Goal: Communication & Community: Connect with others

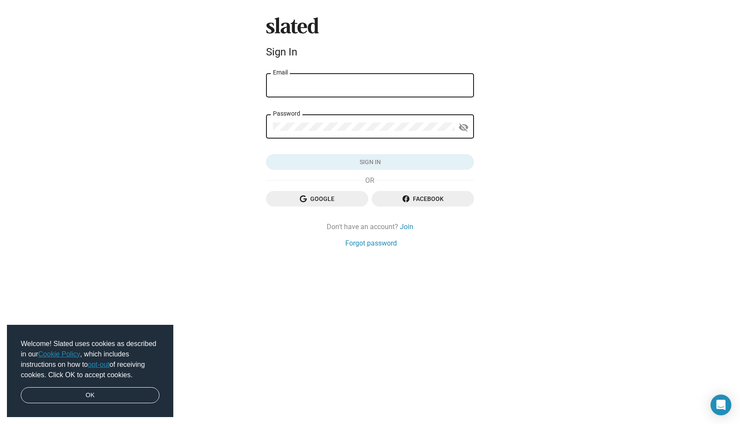
click at [333, 119] on div "Password" at bounding box center [364, 126] width 182 height 26
click at [324, 85] on input "dpg" at bounding box center [370, 86] width 194 height 8
paste input "ustin.pearlman@gmail.com"
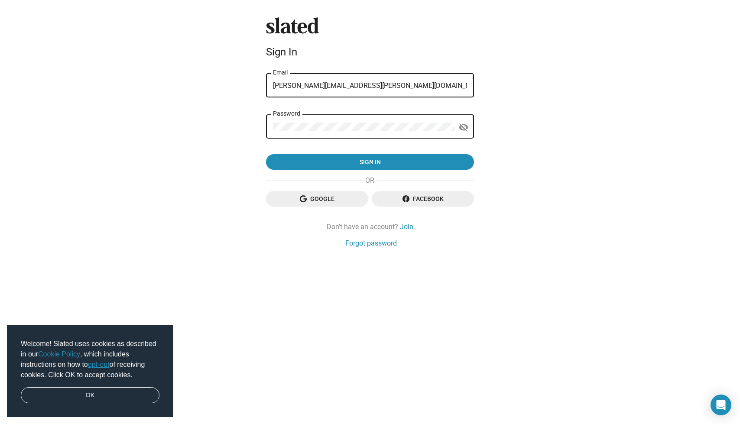
type input "dustin.pearlman@gmail.com"
click at [370, 162] on button "Sign in" at bounding box center [370, 162] width 208 height 16
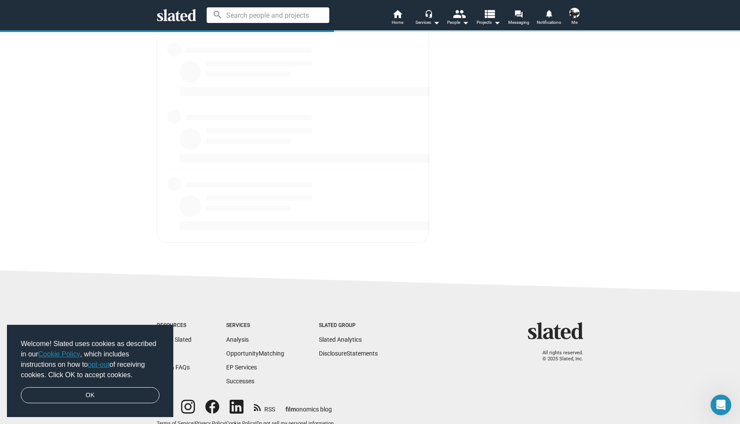
scroll to position [1145, 0]
click at [147, 393] on link "OK" at bounding box center [90, 395] width 139 height 16
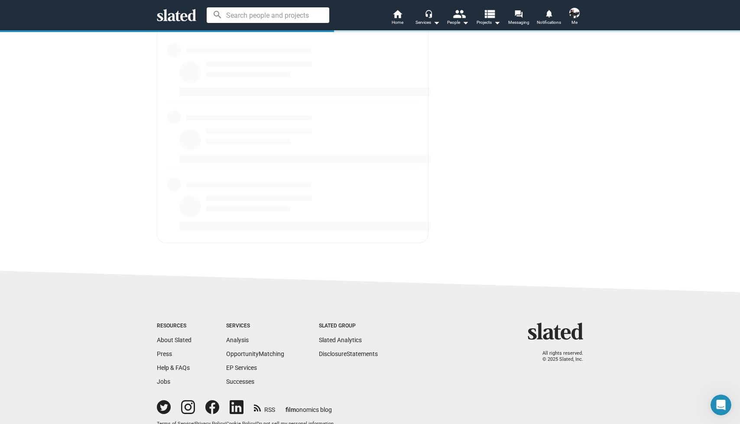
click at [578, 12] on img at bounding box center [574, 13] width 10 height 10
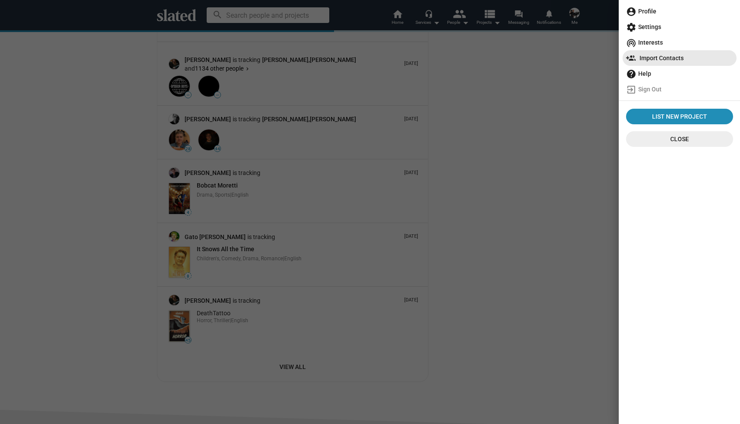
click at [658, 55] on span "Import Contacts" at bounding box center [679, 58] width 107 height 16
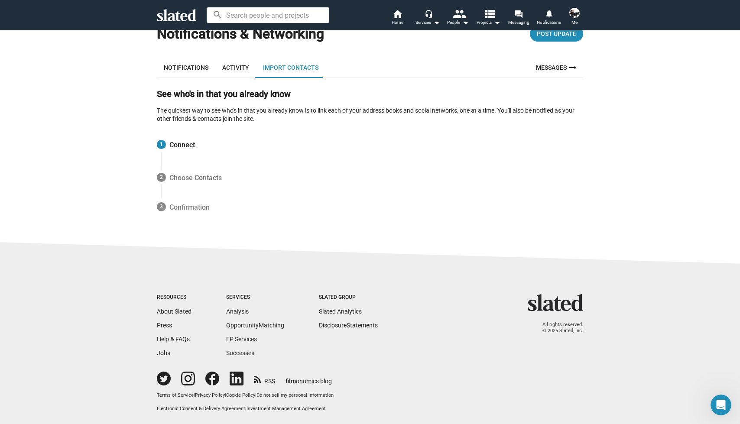
scroll to position [24, 0]
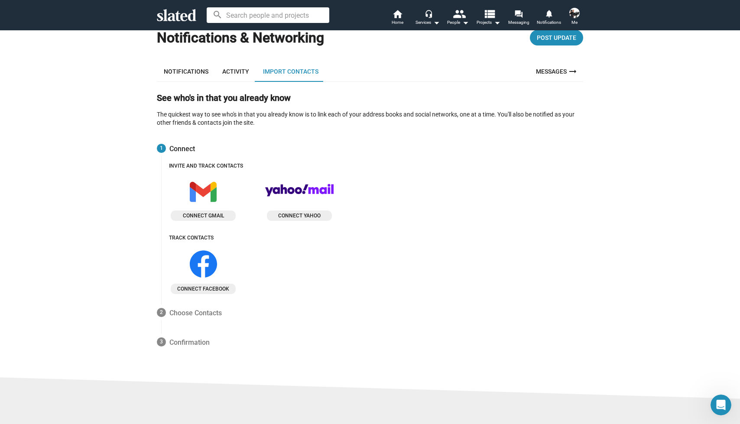
drag, startPoint x: 304, startPoint y: 187, endPoint x: 426, endPoint y: 157, distance: 126.3
click at [426, 157] on div "1 Connect Invite and track contacts Connect gmail Connect yahoo Track contacts …" at bounding box center [364, 215] width 437 height 164
click at [558, 74] on link "Messages arrow_right_alt" at bounding box center [557, 71] width 52 height 21
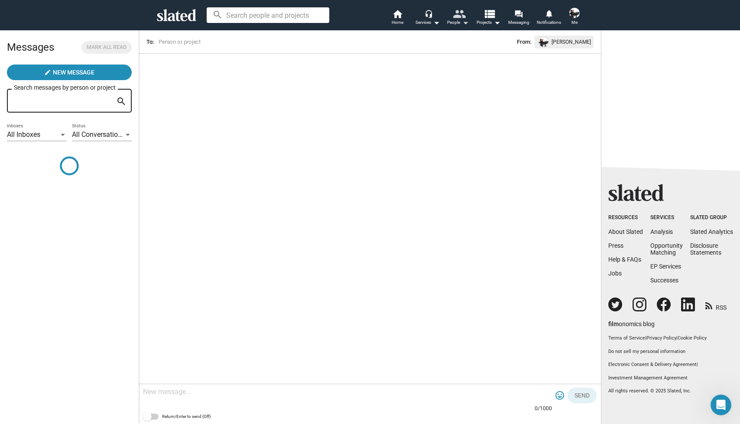
click at [462, 19] on mat-icon "people" at bounding box center [459, 13] width 13 height 13
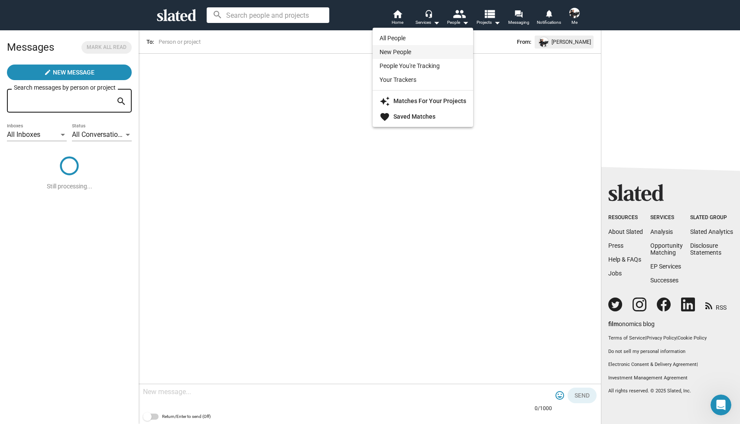
click at [422, 55] on link "New People" at bounding box center [423, 52] width 101 height 14
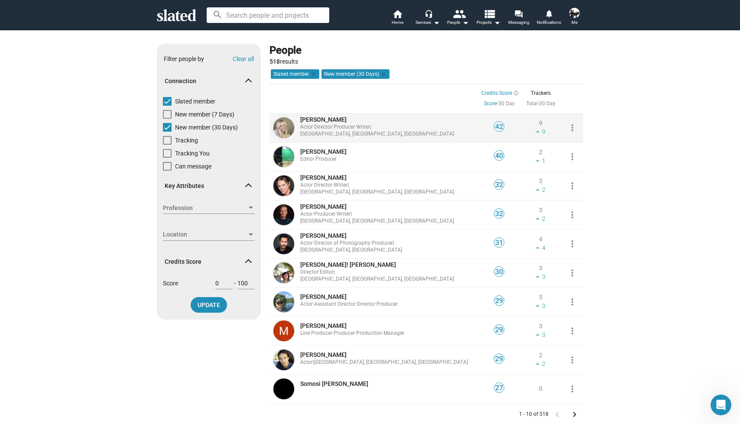
click at [308, 123] on span "Madison Wolfe" at bounding box center [323, 119] width 46 height 7
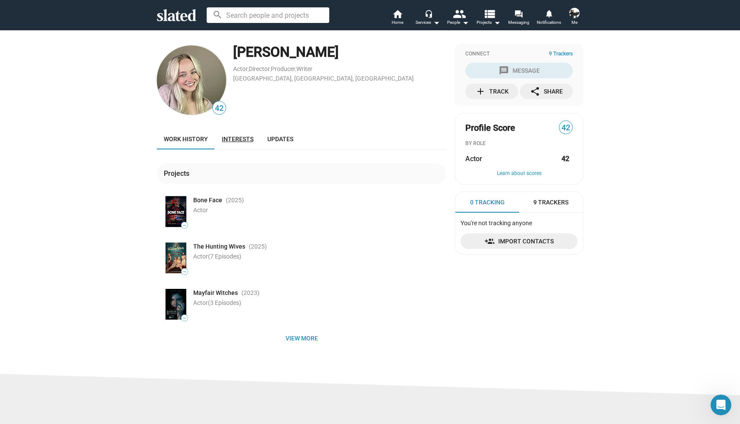
click at [253, 134] on link "Interests" at bounding box center [237, 139] width 45 height 21
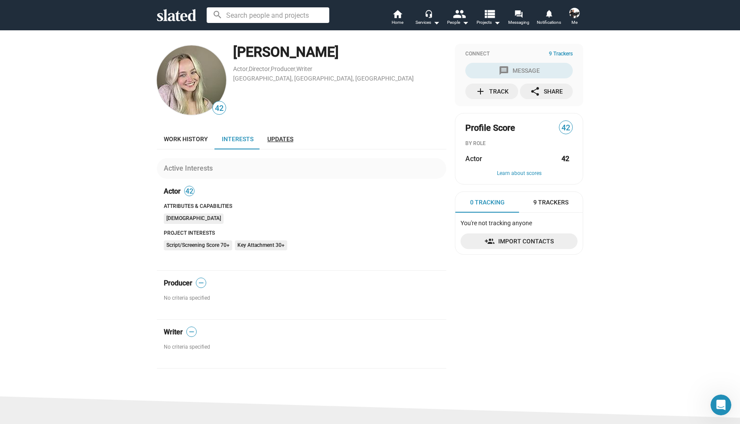
click at [280, 136] on span "Updates" at bounding box center [280, 139] width 26 height 7
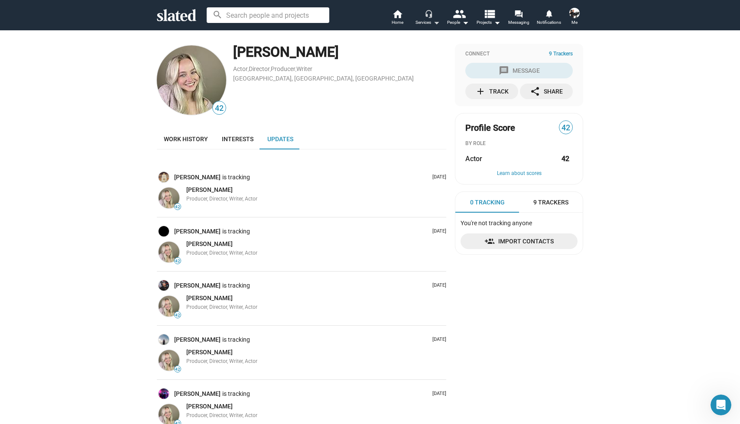
click at [438, 22] on mat-icon "arrow_drop_down" at bounding box center [436, 22] width 10 height 10
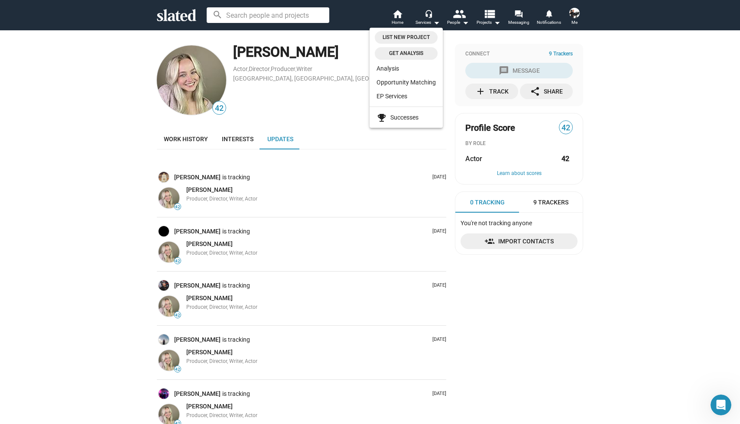
click at [566, 16] on div at bounding box center [370, 212] width 740 height 424
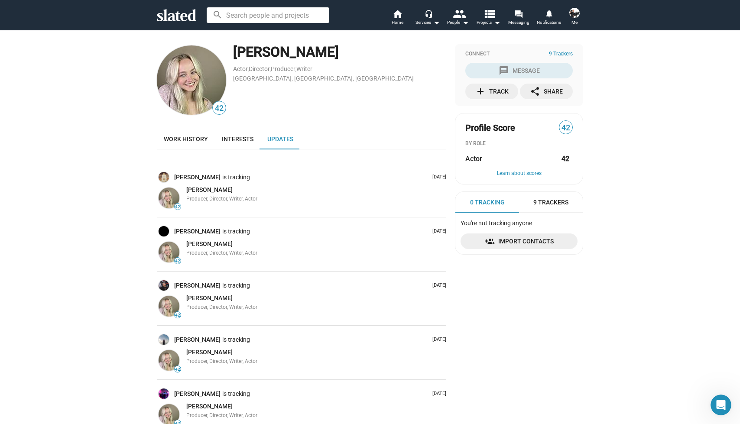
click at [574, 14] on img at bounding box center [574, 13] width 10 height 10
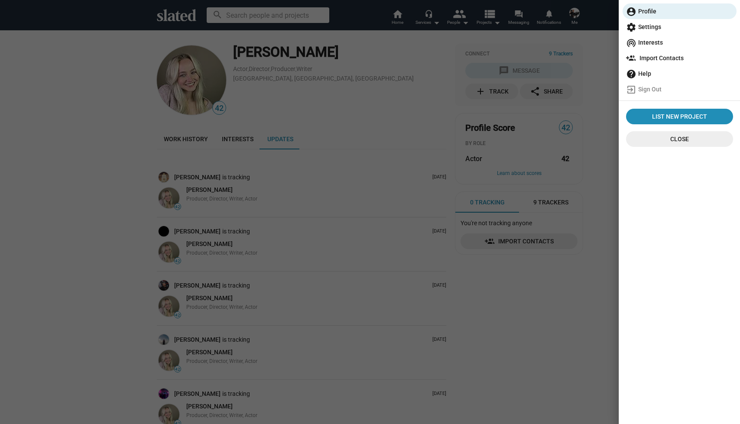
click at [654, 55] on span "Import Contacts" at bounding box center [679, 58] width 107 height 16
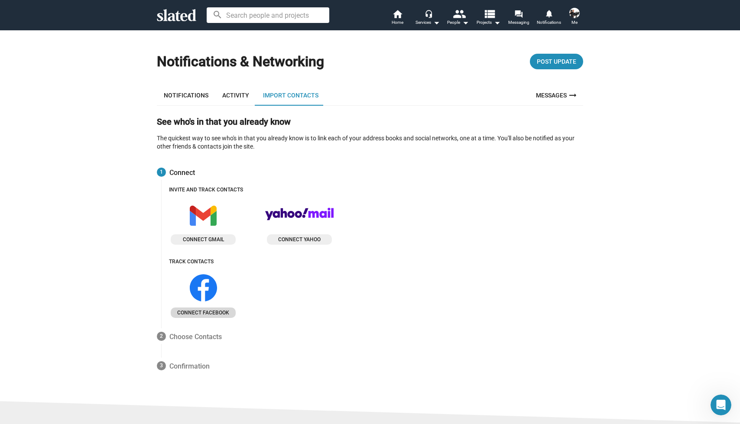
click at [205, 308] on span "Connect facebook" at bounding box center [203, 312] width 58 height 9
click at [214, 237] on span "Connect gmail" at bounding box center [203, 239] width 58 height 9
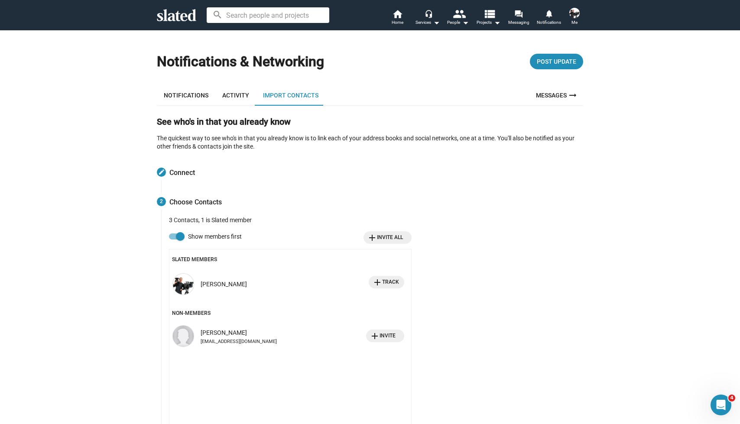
click at [181, 234] on span at bounding box center [180, 236] width 9 height 9
click at [173, 240] on input "Show members first" at bounding box center [173, 240] width 0 height 0
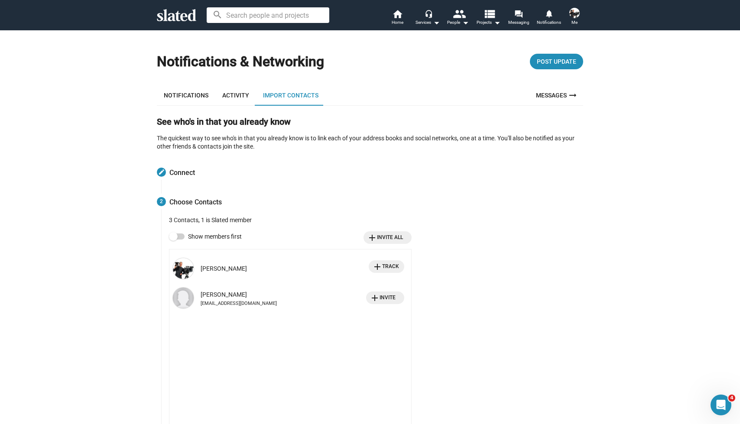
click at [178, 234] on span at bounding box center [177, 237] width 16 height 6
click at [173, 240] on input "Show members first" at bounding box center [173, 240] width 0 height 0
checkbox input "true"
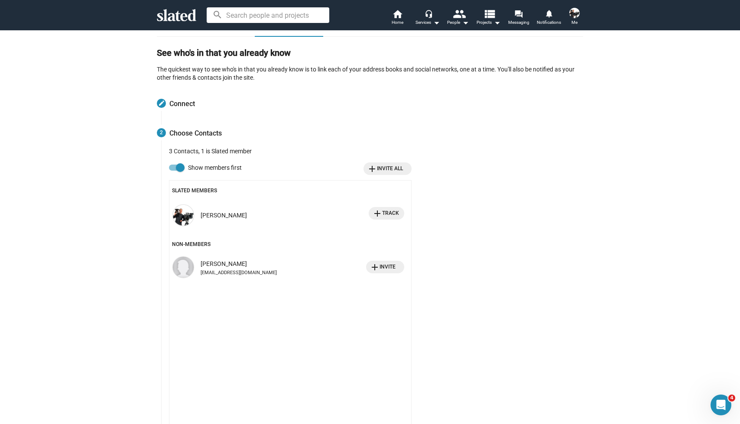
scroll to position [74, 0]
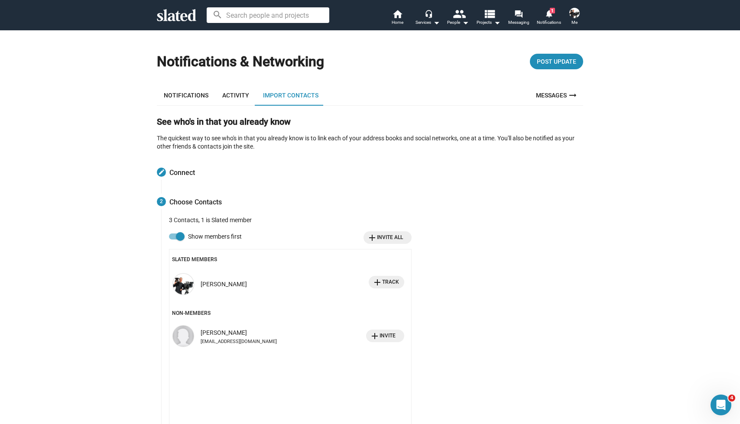
click at [178, 236] on span at bounding box center [180, 236] width 9 height 9
click at [173, 240] on input "Show members first" at bounding box center [173, 240] width 0 height 0
checkbox input "false"
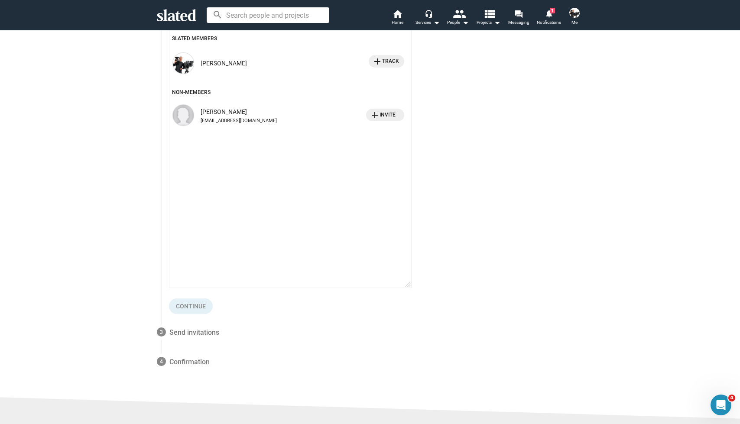
scroll to position [222, 0]
click at [386, 110] on span "add Invite" at bounding box center [383, 114] width 26 height 9
click at [180, 302] on span "Continue" at bounding box center [191, 306] width 30 height 16
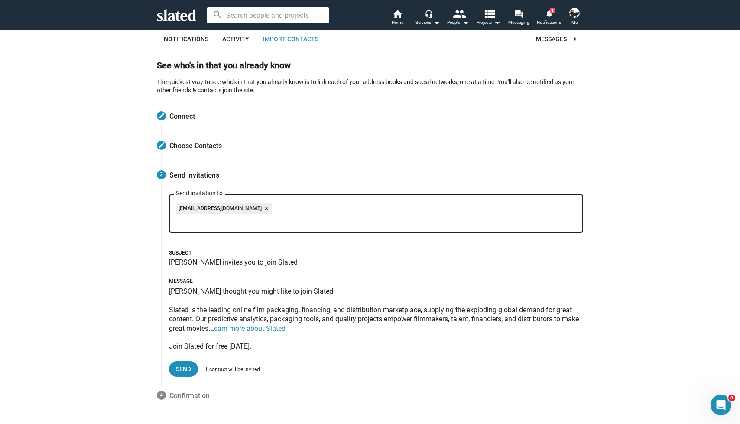
scroll to position [56, 0]
click at [262, 207] on mat-icon "close" at bounding box center [266, 209] width 8 height 8
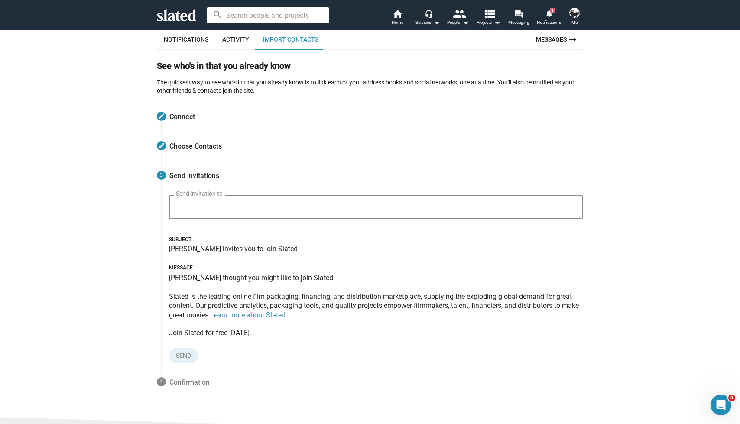
click at [257, 202] on div "Send invitation to" at bounding box center [376, 206] width 400 height 26
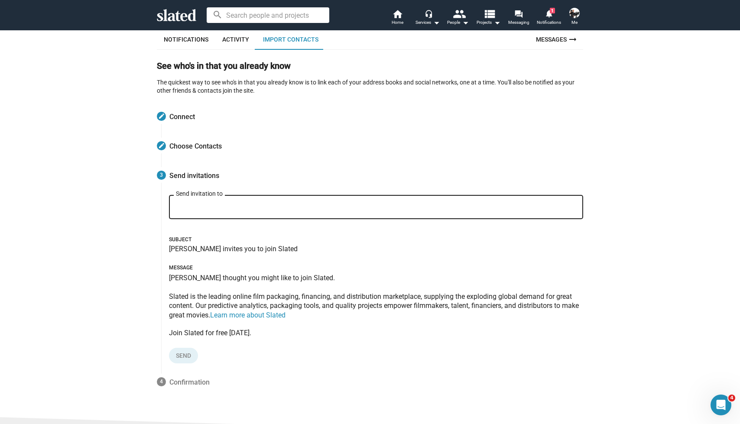
click at [251, 208] on input "Send invitation to" at bounding box center [378, 208] width 400 height 8
click at [236, 202] on div "Send invitation to" at bounding box center [376, 206] width 400 height 26
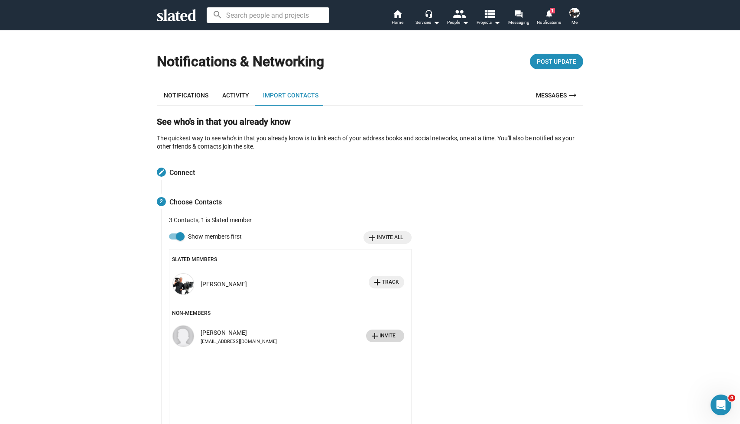
click at [378, 332] on mat-icon "add" at bounding box center [374, 336] width 8 height 8
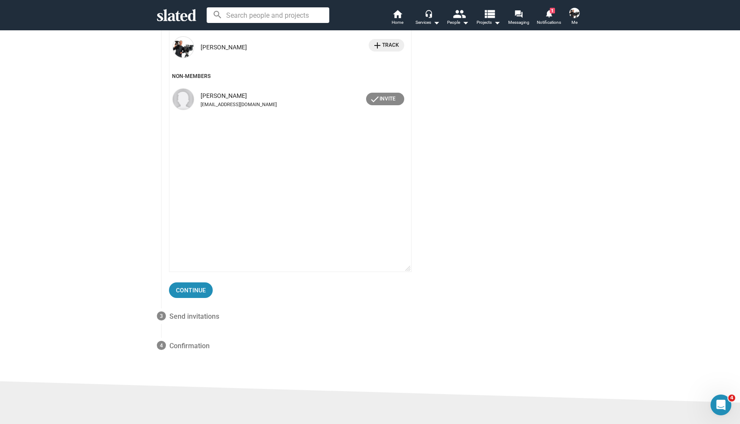
scroll to position [242, 0]
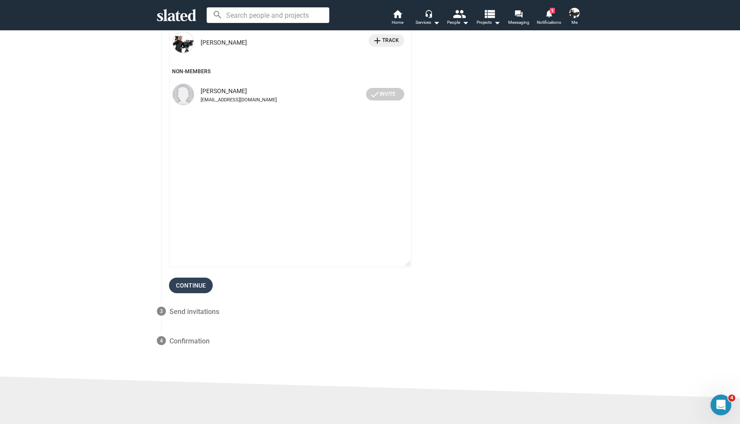
click at [204, 285] on span "Continue" at bounding box center [191, 286] width 30 height 16
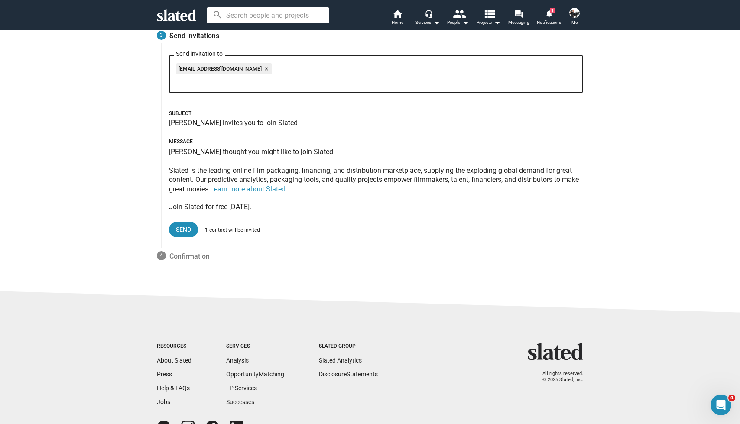
scroll to position [191, 0]
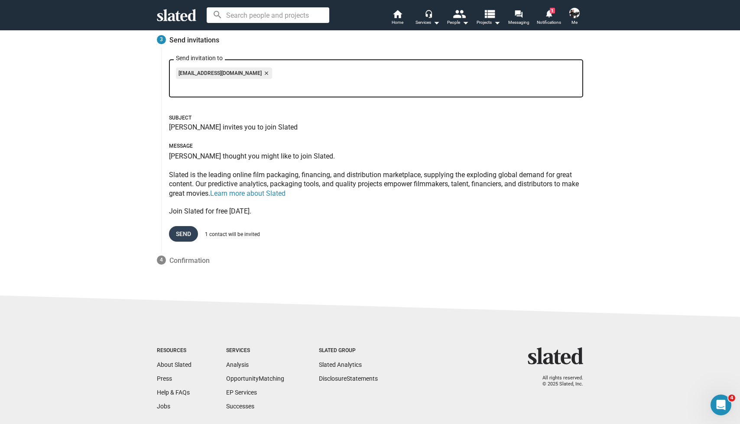
click at [185, 228] on span "Send" at bounding box center [183, 234] width 15 height 16
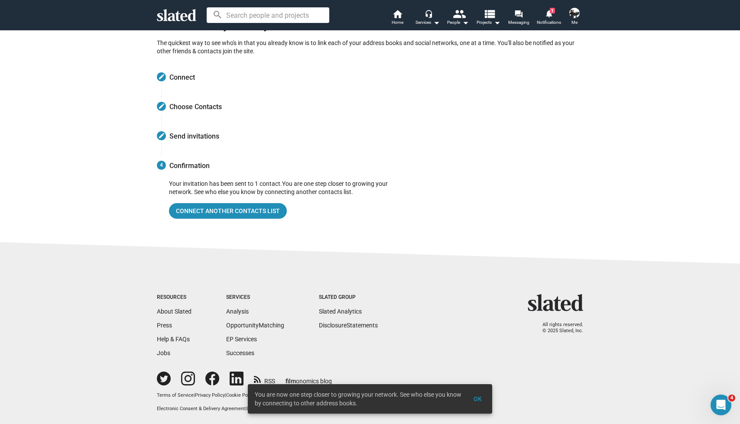
scroll to position [93, 0]
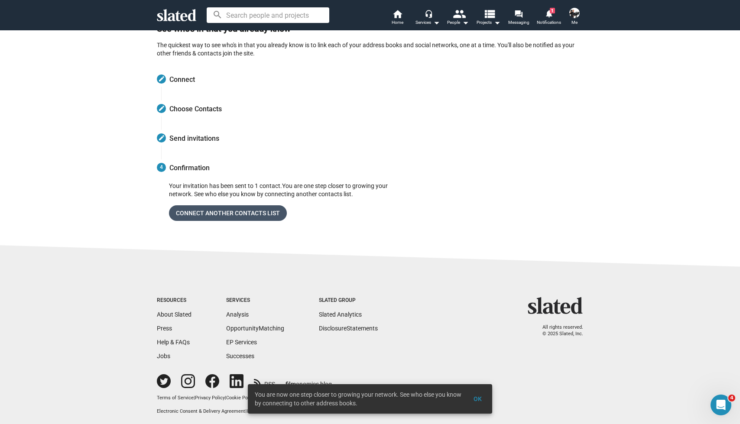
click at [196, 211] on span "Connect another contacts list" at bounding box center [228, 213] width 104 height 16
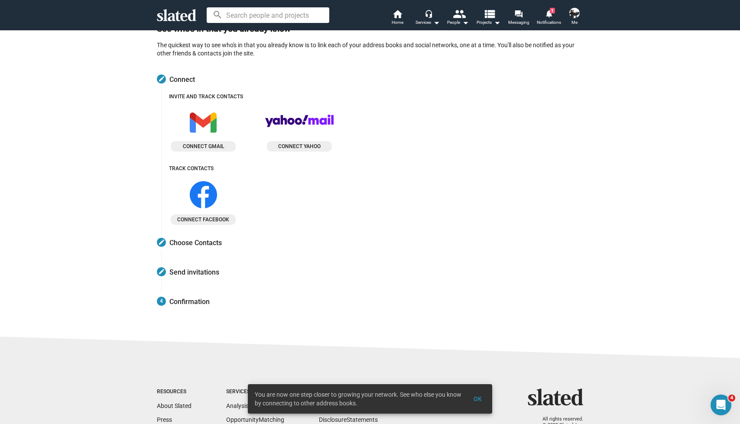
scroll to position [64, 0]
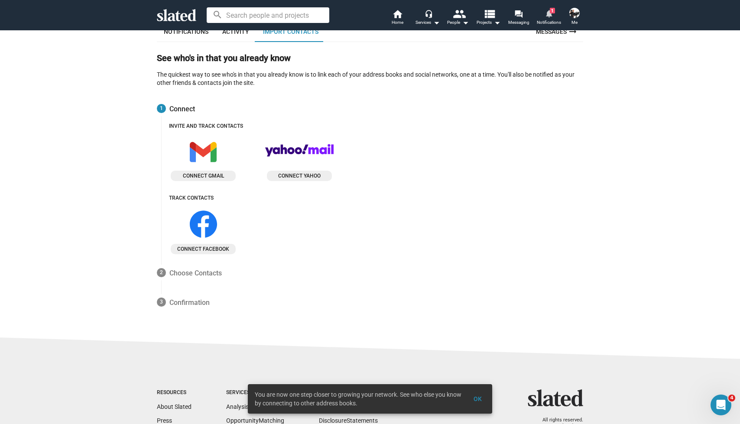
click at [551, 15] on mat-icon "notifications" at bounding box center [549, 13] width 8 height 8
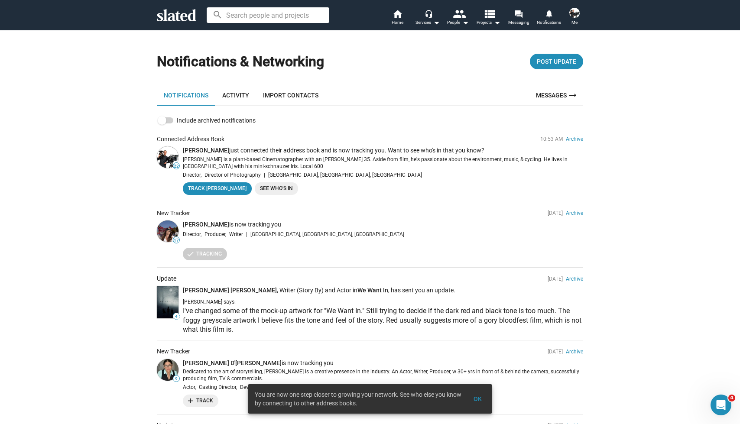
click at [260, 188] on link "See Who's In" at bounding box center [276, 188] width 43 height 13
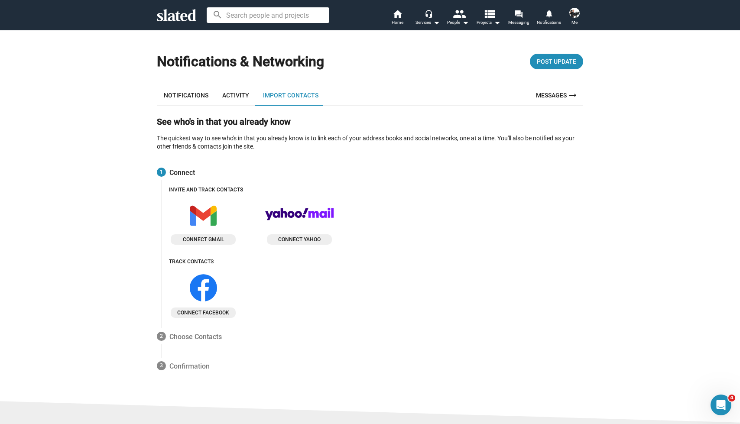
click at [233, 97] on link "Activity" at bounding box center [235, 95] width 41 height 21
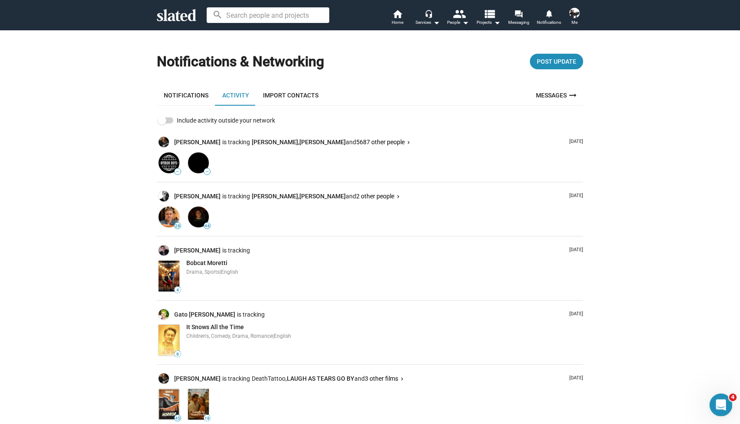
click at [713, 399] on div "Open Intercom Messenger" at bounding box center [719, 403] width 29 height 29
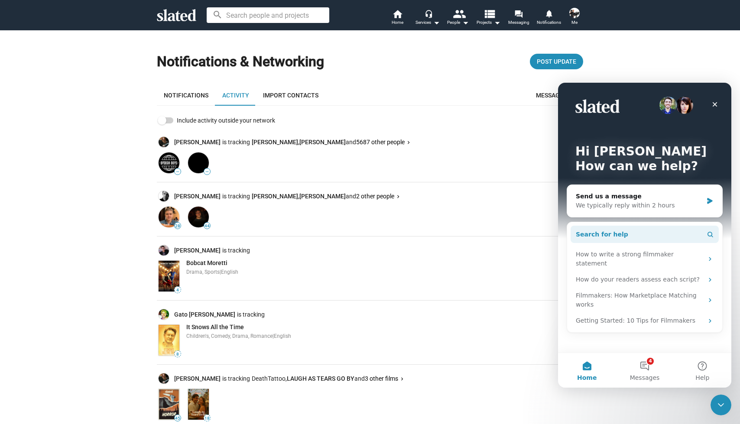
click at [633, 237] on button "Search for help" at bounding box center [645, 234] width 148 height 17
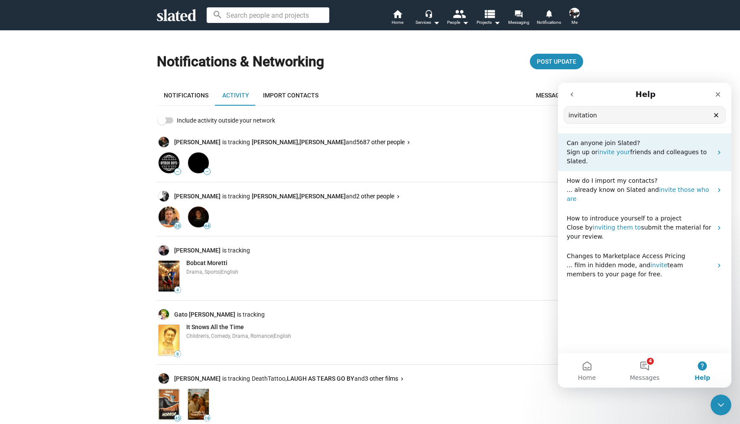
type input "invitation"
click at [623, 153] on span "invite your" at bounding box center [614, 152] width 32 height 7
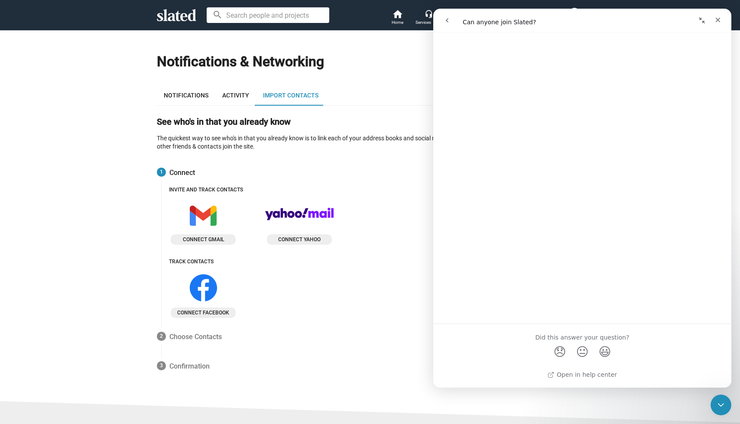
scroll to position [40, 0]
click at [444, 23] on icon "go back" at bounding box center [447, 20] width 7 height 7
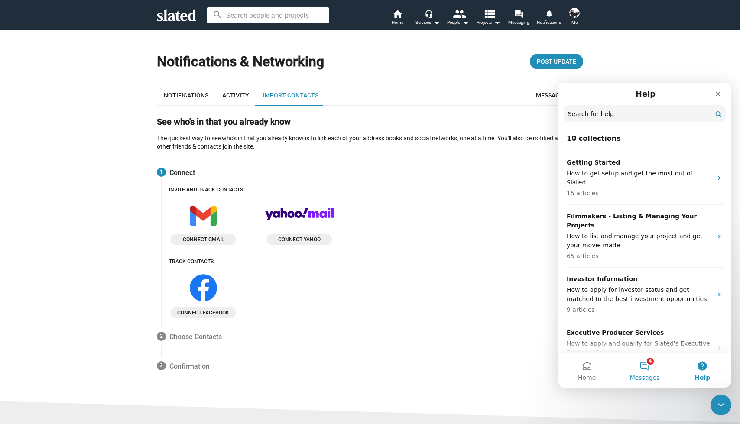
click at [660, 365] on button "4 Messages" at bounding box center [645, 370] width 58 height 35
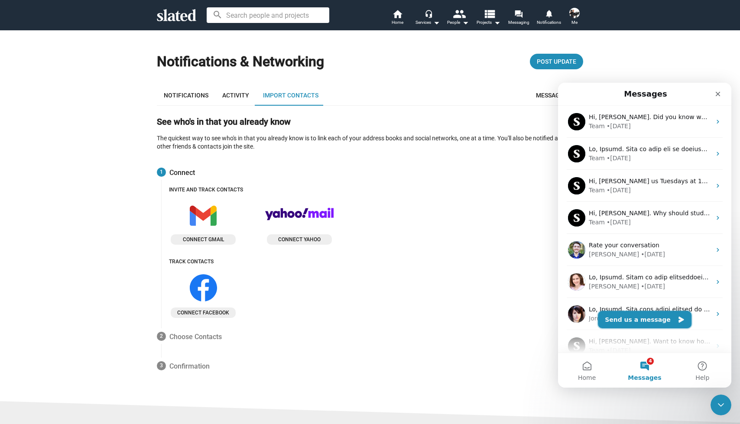
click at [638, 318] on button "Send us a message" at bounding box center [645, 319] width 94 height 17
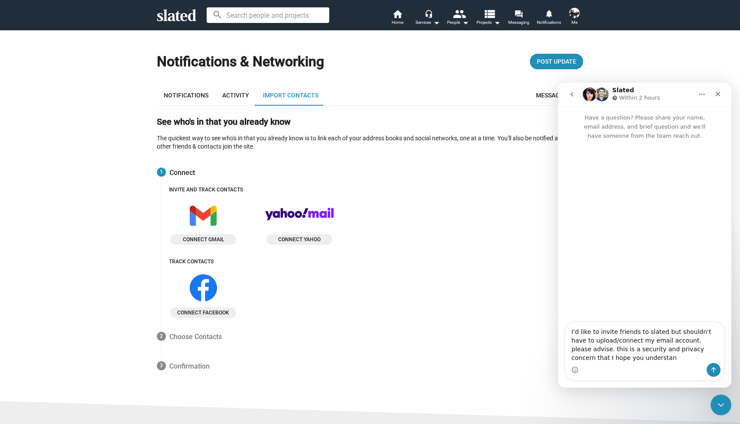
type textarea "I'd like to invite friends to slated but shouldn't have to upload/connect my em…"
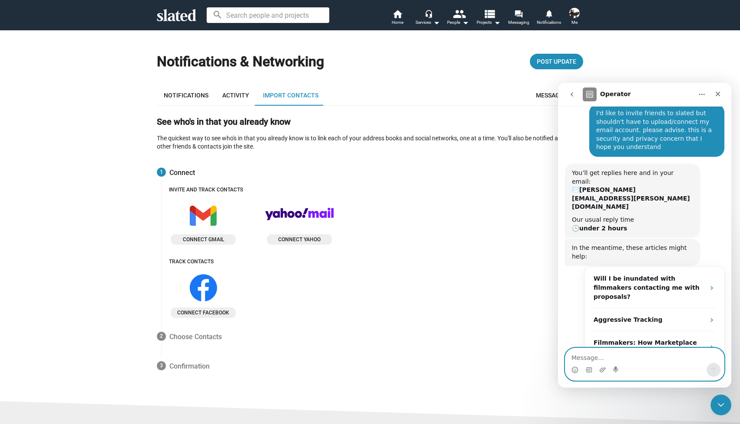
scroll to position [47, 0]
click at [513, 75] on div "Notifications & Networking Post Update Notifications Activity Import Contacts M…" at bounding box center [370, 212] width 444 height 337
